Goal: Obtain resource: Download file/media

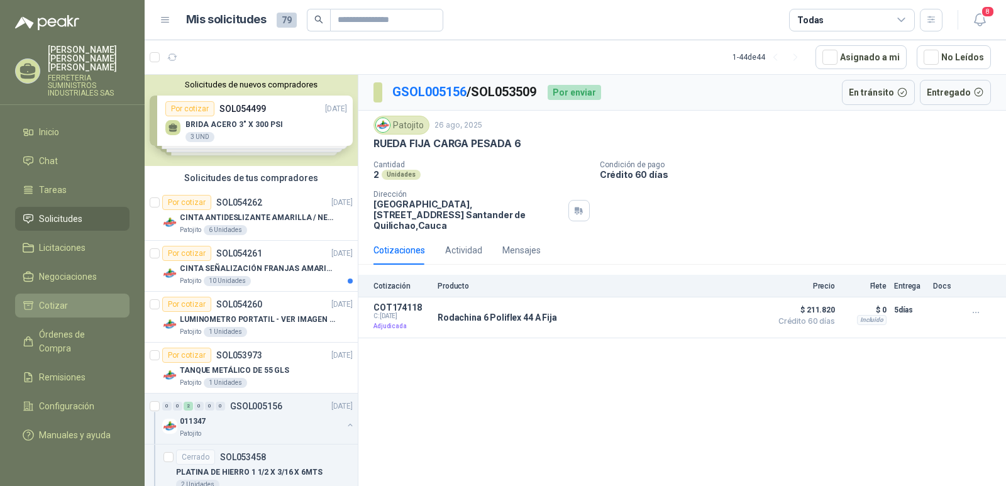
click at [87, 299] on li "Cotizar" at bounding box center [72, 306] width 99 height 14
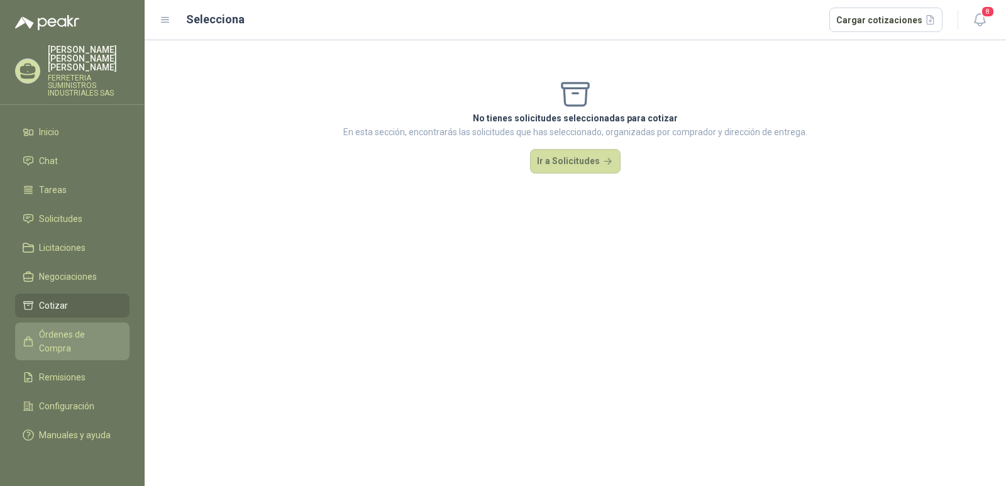
click at [85, 327] on span "Órdenes de Compra" at bounding box center [78, 341] width 79 height 28
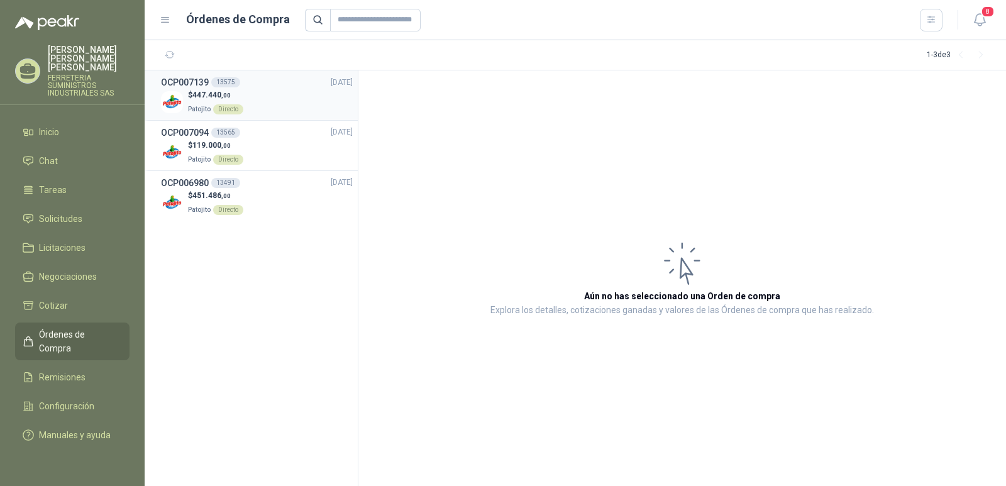
click at [213, 91] on span "447.440 ,00" at bounding box center [211, 95] width 38 height 9
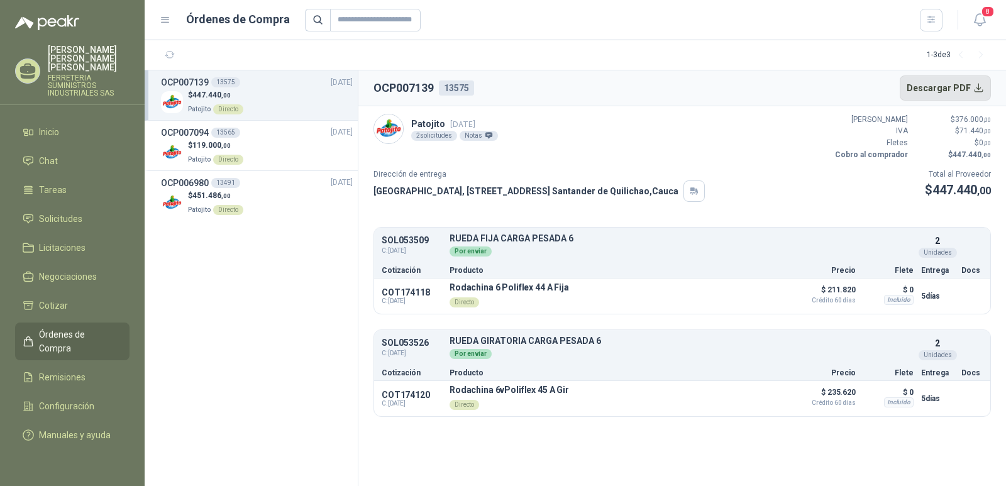
click at [925, 87] on button "Descargar PDF" at bounding box center [946, 87] width 92 height 25
